Goal: Information Seeking & Learning: Learn about a topic

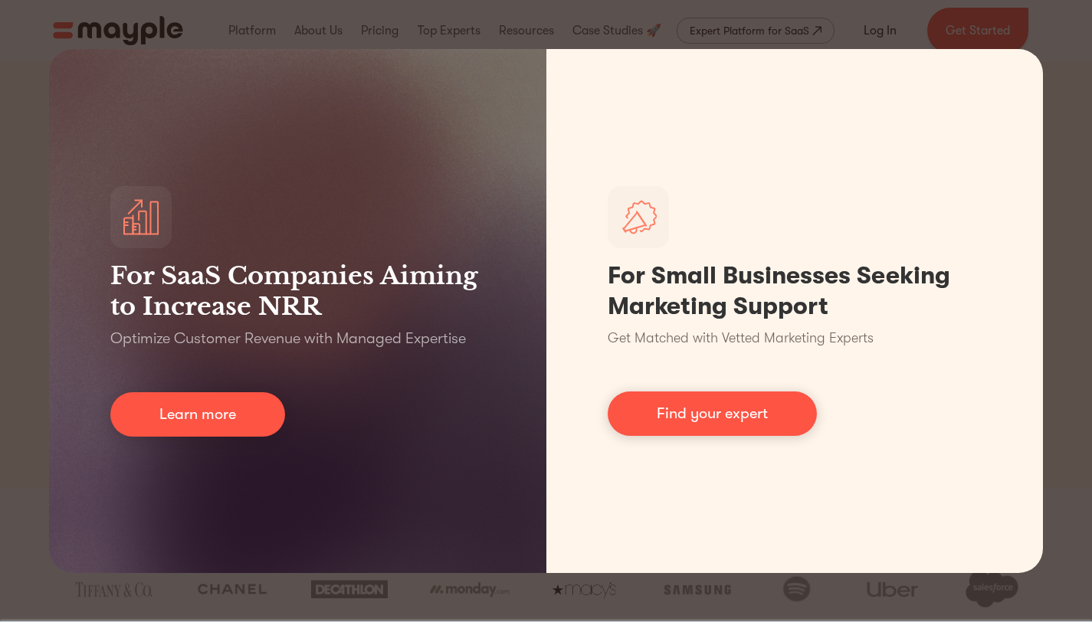
click at [0, 238] on div "For SaaS Companies Aiming to Increase NRR Optimize Customer Revenue with Manage…" at bounding box center [546, 311] width 1092 height 622
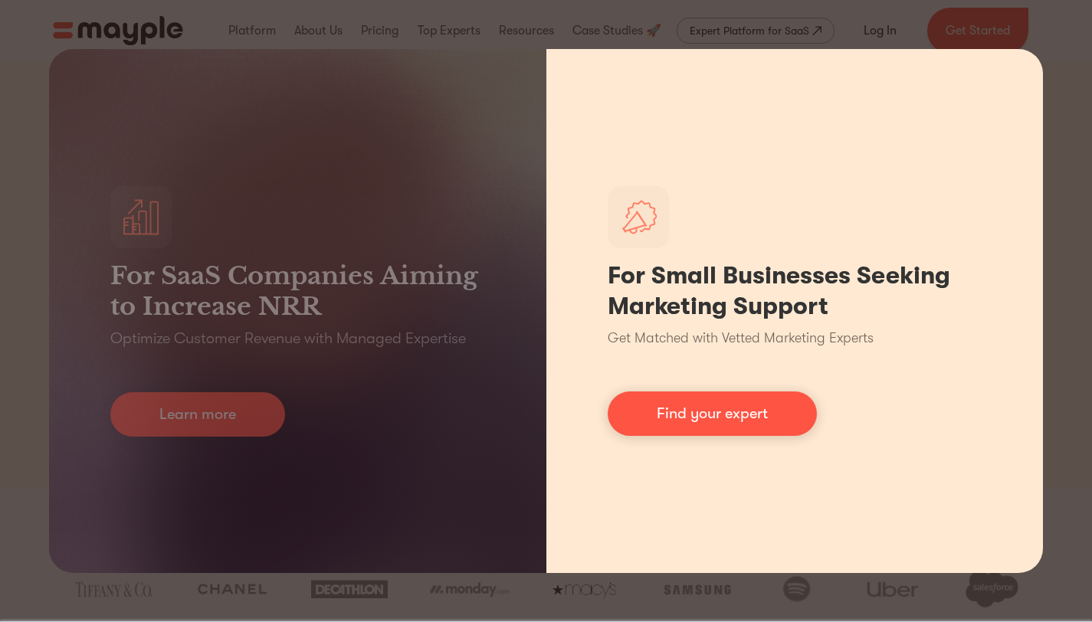
click at [570, 557] on div "For Small Businesses Seeking Marketing Support Get Matched with Vetted Marketin…" at bounding box center [795, 311] width 497 height 524
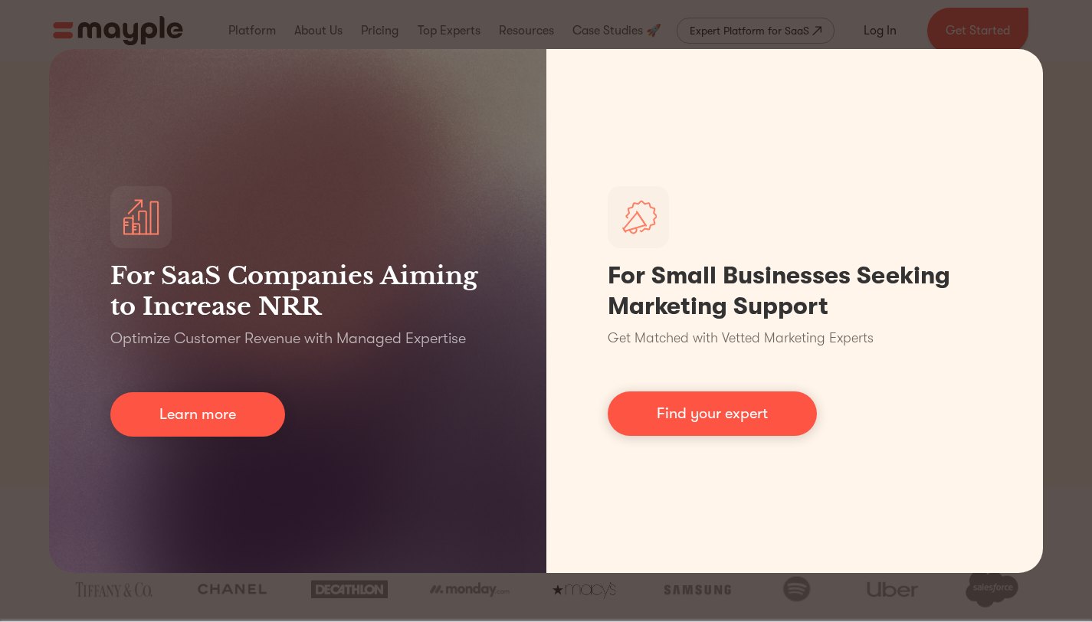
click at [283, 586] on div "For SaaS Companies Aiming to Increase NRR Optimize Customer Revenue with Manage…" at bounding box center [546, 311] width 1092 height 622
click at [280, 589] on div "For SaaS Companies Aiming to Increase NRR Optimize Customer Revenue with Manage…" at bounding box center [546, 311] width 1092 height 622
click at [235, 598] on div "For SaaS Companies Aiming to Increase NRR Optimize Customer Revenue with Manage…" at bounding box center [546, 311] width 1092 height 622
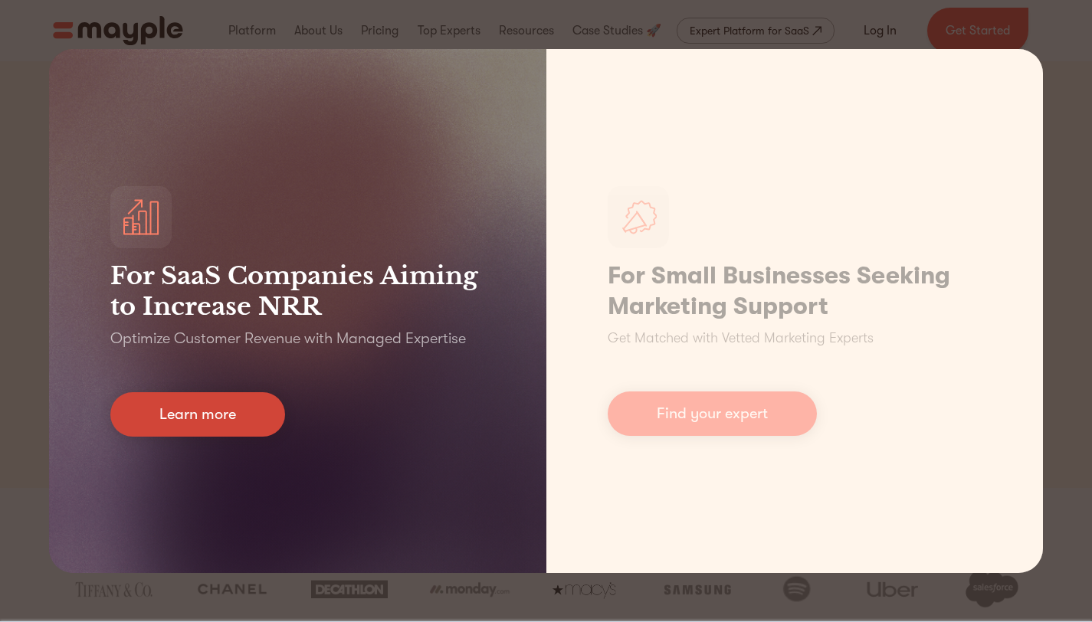
click at [210, 416] on link "Learn more" at bounding box center [197, 414] width 175 height 44
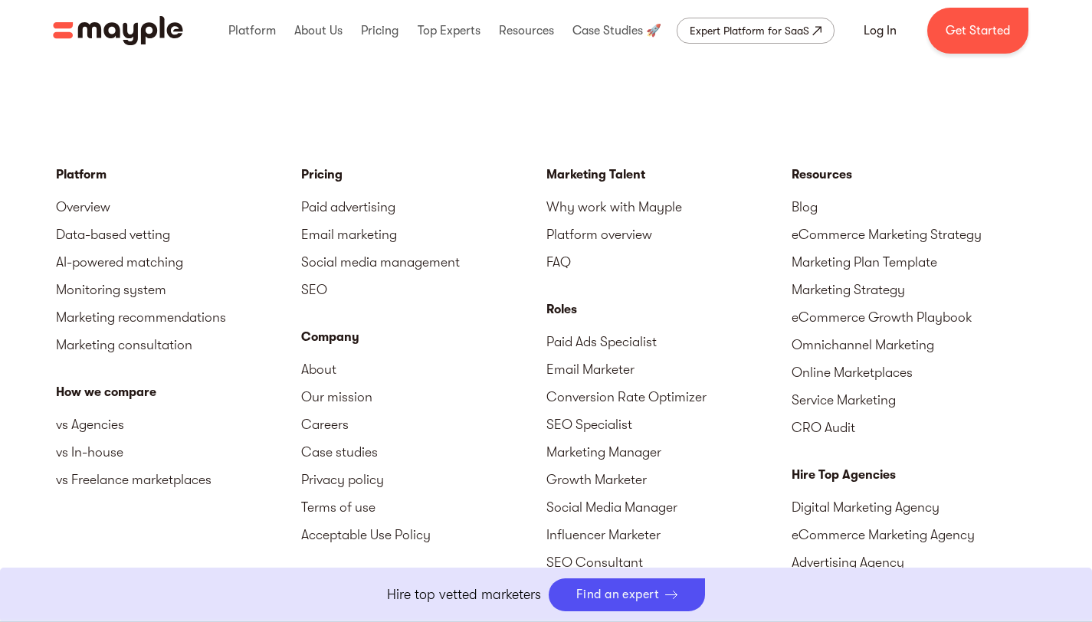
scroll to position [6551, 0]
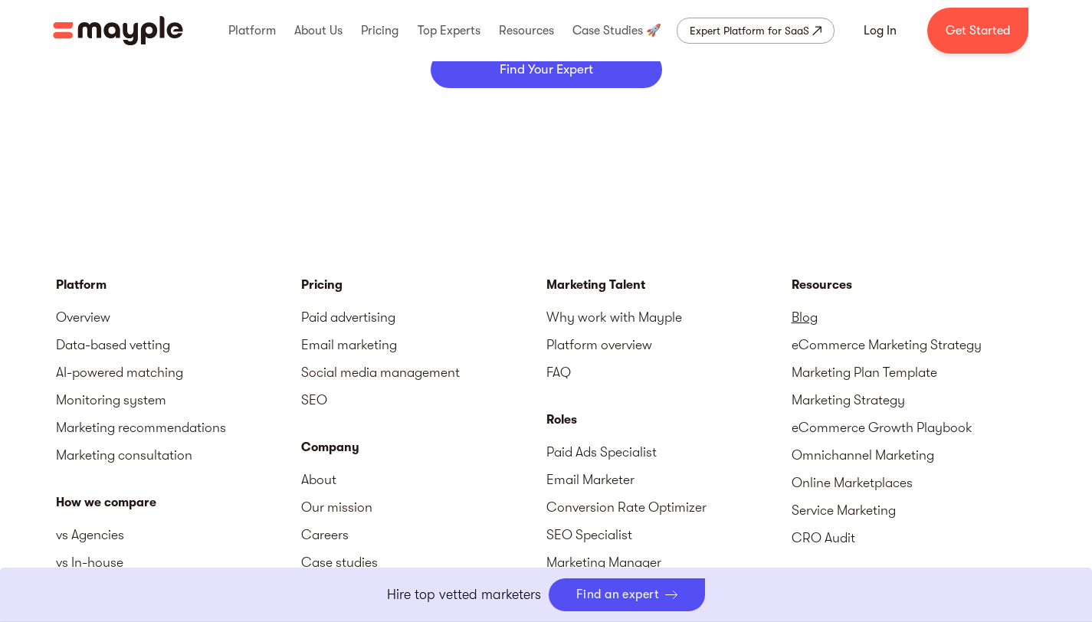
click at [819, 313] on link "Blog" at bounding box center [914, 318] width 245 height 28
